Goal: Information Seeking & Learning: Check status

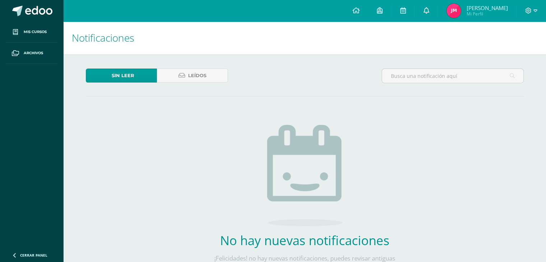
click at [428, 11] on icon at bounding box center [426, 10] width 6 height 6
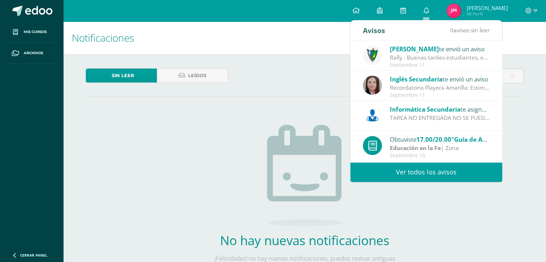
click at [411, 169] on link "Ver todos los avisos" at bounding box center [427, 172] width 152 height 20
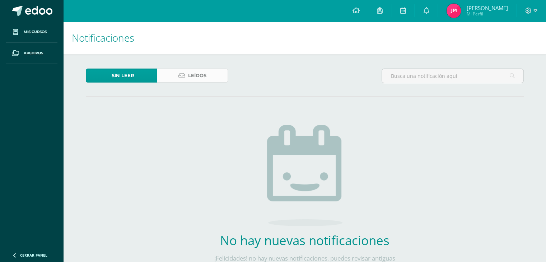
click at [196, 77] on span "Leídos" at bounding box center [197, 75] width 18 height 13
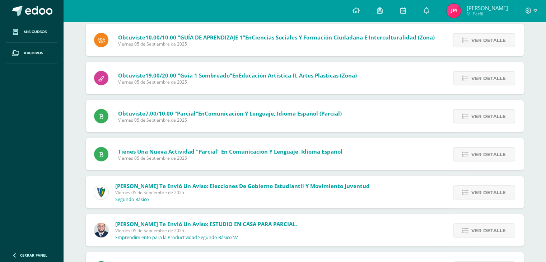
scroll to position [1393, 0]
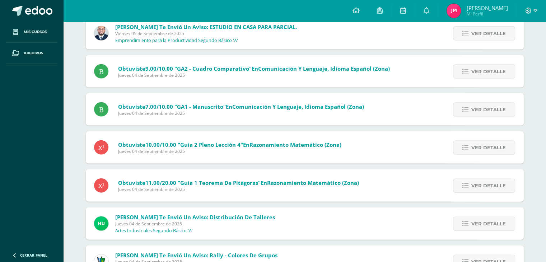
click at [286, 158] on div "Obtuviste 10.00/10.00 "Guía 2 Pleno Lección 4" en Razonamiento Matemático (Zona…" at bounding box center [218, 147] width 265 height 32
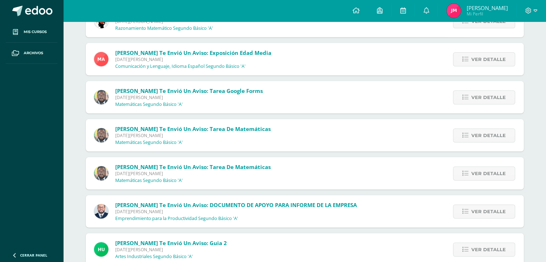
scroll to position [5200, 0]
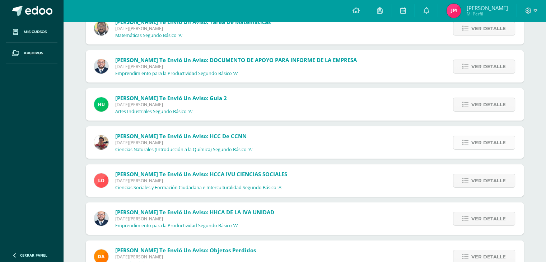
click at [476, 147] on span "Ver detalle" at bounding box center [489, 142] width 34 height 13
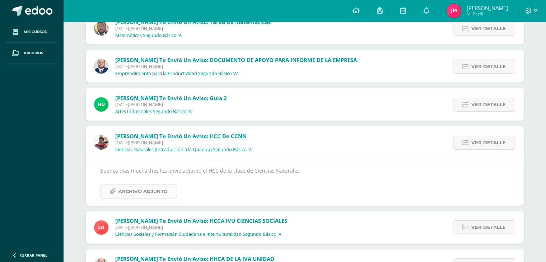
click at [148, 185] on span "Archivo Adjunto" at bounding box center [143, 191] width 49 height 13
